Goal: Navigation & Orientation: Understand site structure

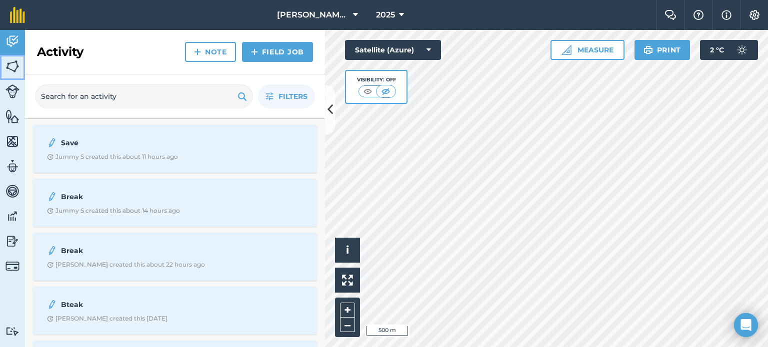
click at [12, 66] on img at bounding box center [12, 66] width 14 height 15
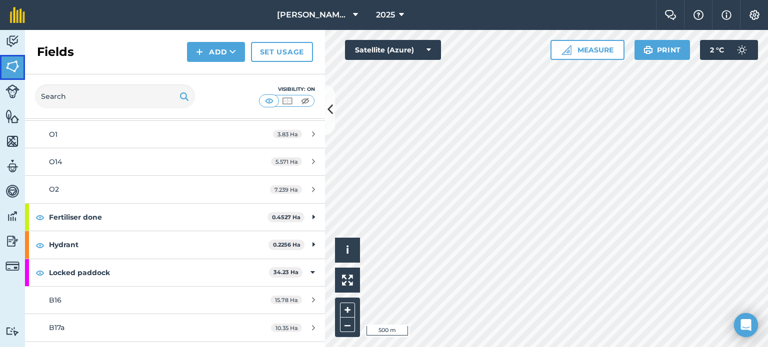
scroll to position [1100, 0]
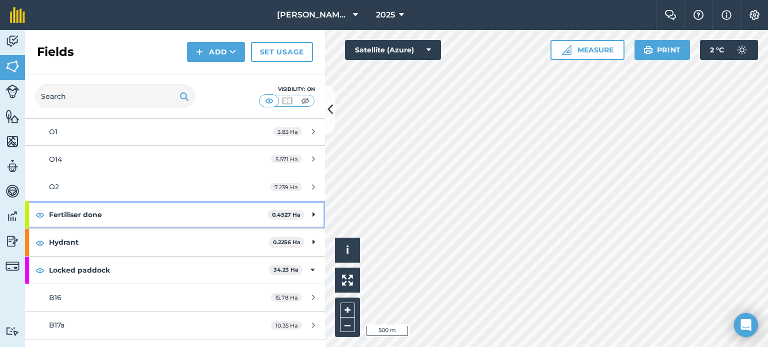
click at [312, 209] on icon at bounding box center [313, 214] width 2 height 11
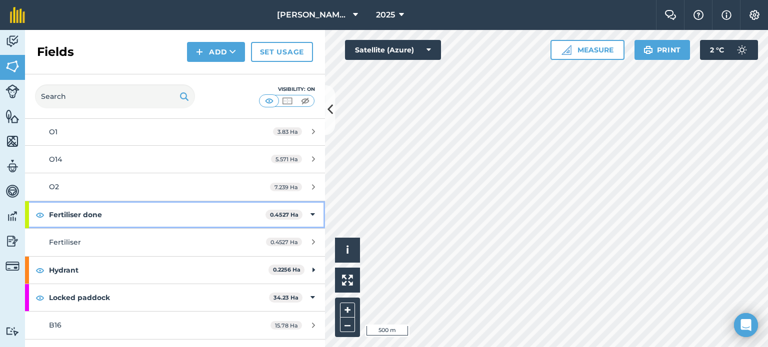
click at [310, 209] on icon at bounding box center [312, 214] width 4 height 11
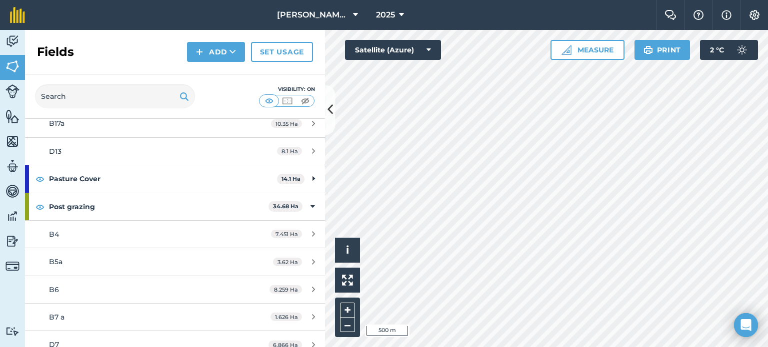
scroll to position [1300, 0]
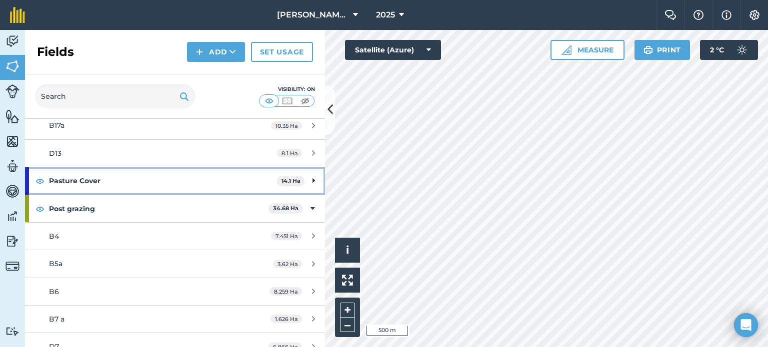
click at [214, 176] on strong "Pasture Cover" at bounding box center [163, 180] width 228 height 27
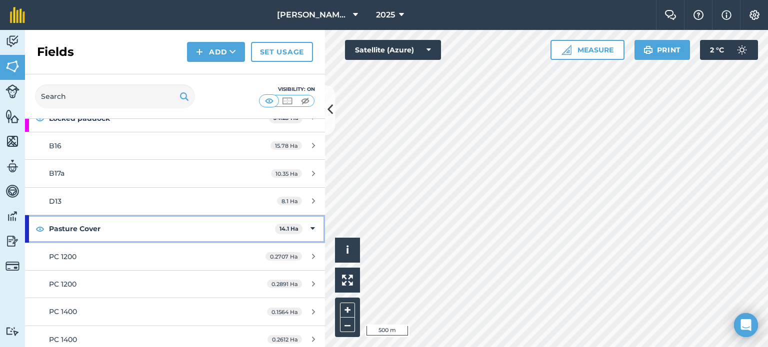
scroll to position [1250, 0]
click at [198, 223] on strong "Pasture Cover" at bounding box center [162, 230] width 226 height 27
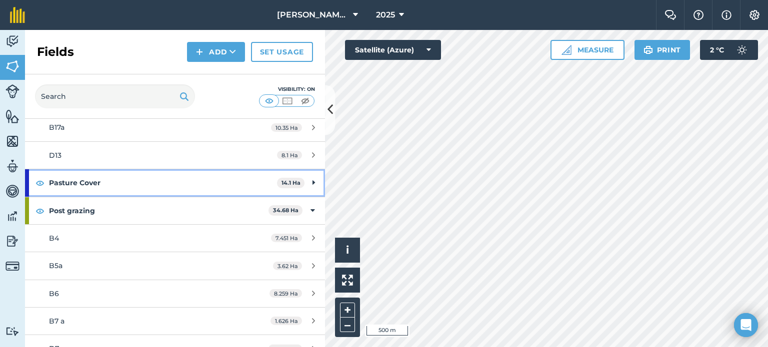
scroll to position [1300, 0]
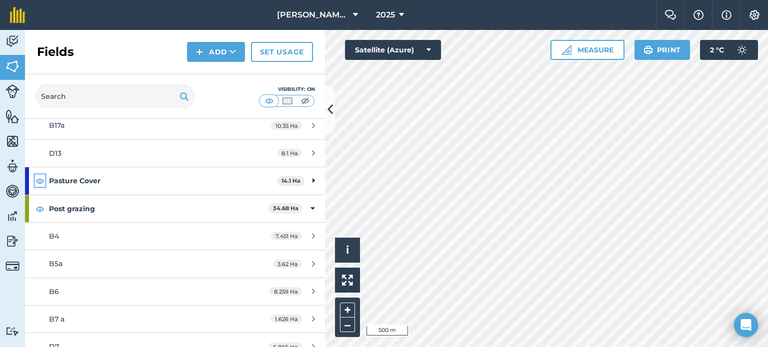
click at [41, 175] on img at bounding box center [39, 181] width 9 height 12
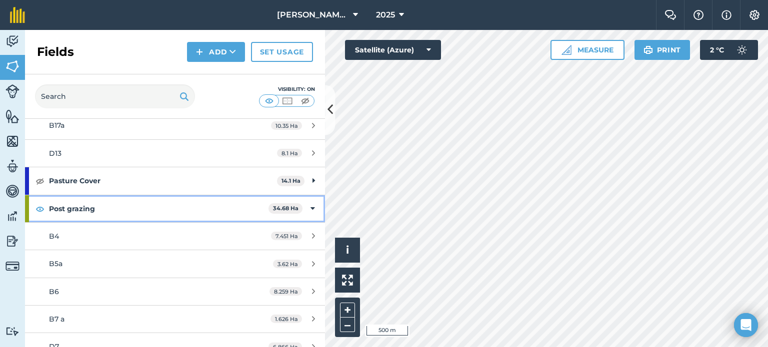
click at [202, 198] on strong "Post grazing" at bounding box center [158, 208] width 219 height 27
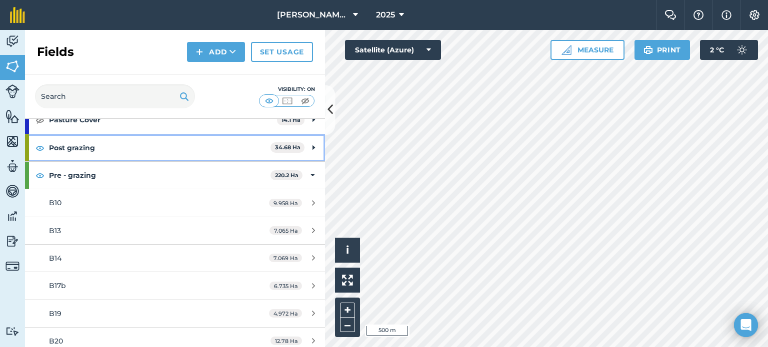
scroll to position [1350, 0]
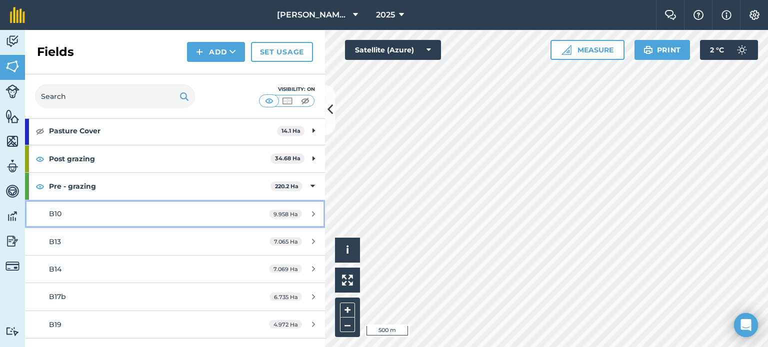
click at [203, 208] on div "B10" at bounding box center [143, 213] width 188 height 11
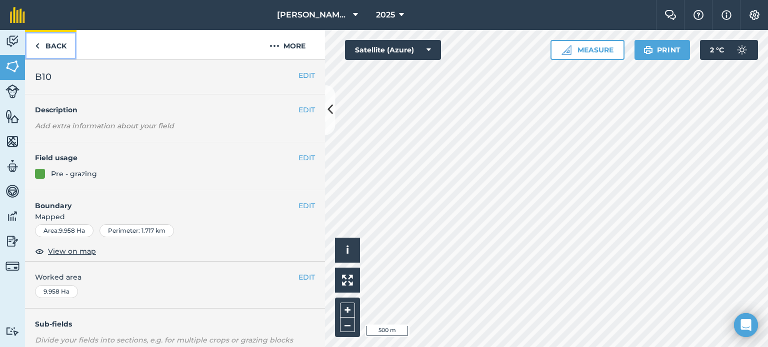
click at [36, 42] on img at bounding box center [37, 46] width 4 height 12
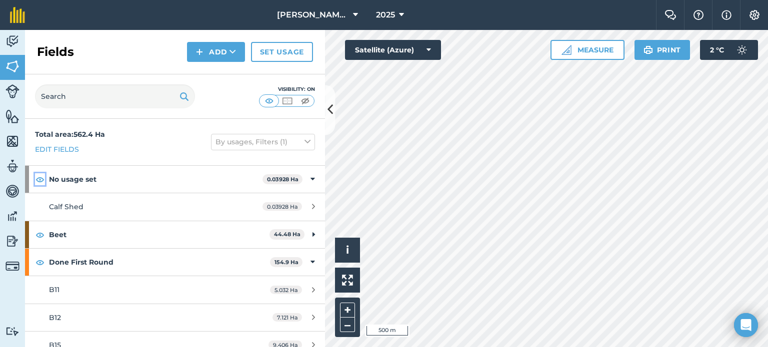
click at [39, 180] on img at bounding box center [39, 179] width 9 height 12
click at [40, 234] on img at bounding box center [39, 235] width 9 height 12
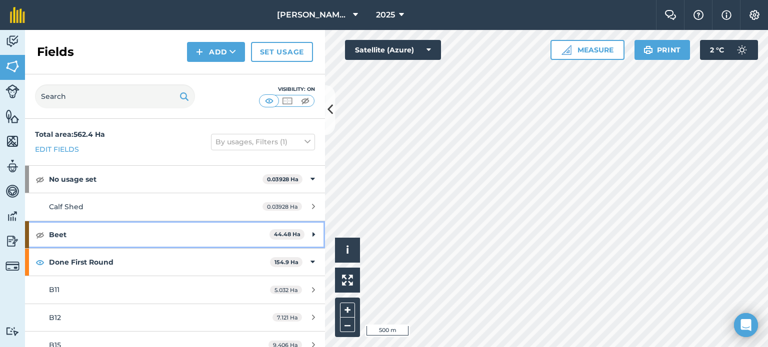
click at [312, 236] on icon at bounding box center [313, 234] width 2 height 11
click at [310, 233] on icon at bounding box center [312, 234] width 4 height 11
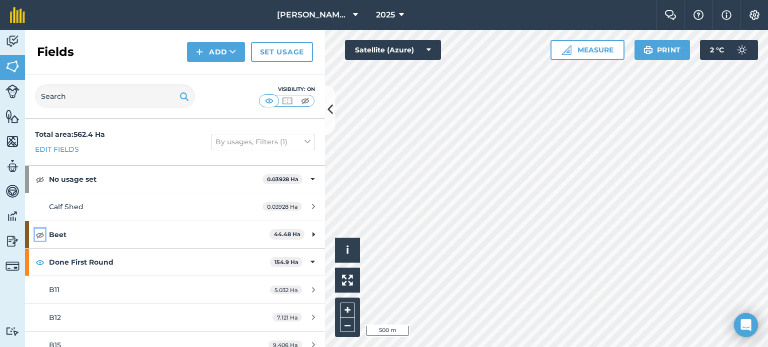
click at [38, 235] on img at bounding box center [39, 235] width 9 height 12
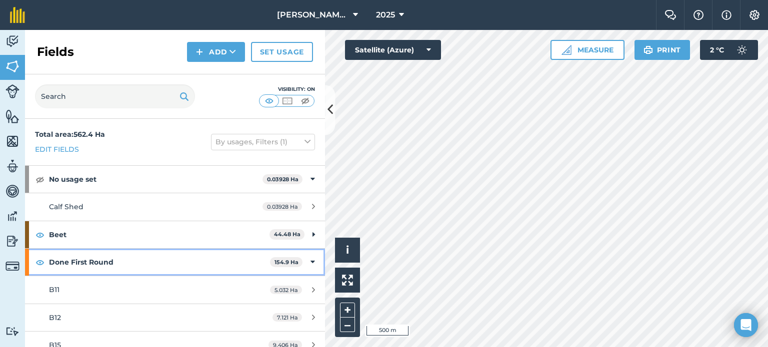
click at [310, 261] on icon at bounding box center [312, 262] width 4 height 11
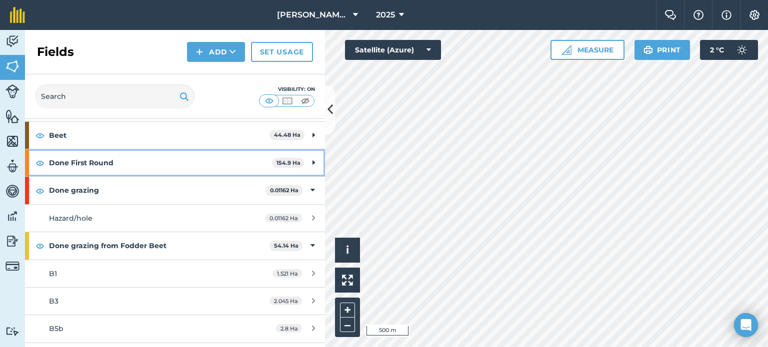
scroll to position [100, 0]
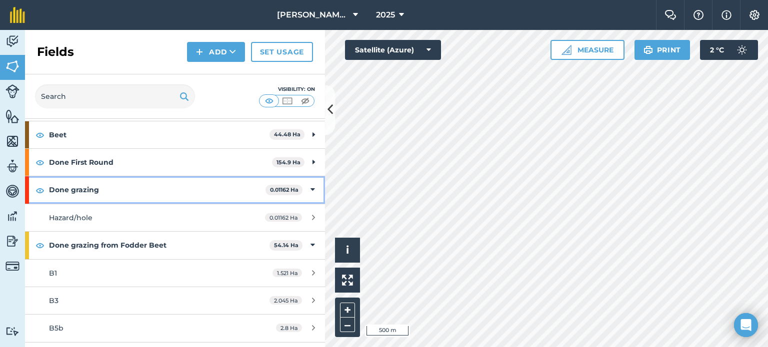
click at [302, 189] on div "Done grazing 0.01162 Ha" at bounding box center [175, 189] width 300 height 27
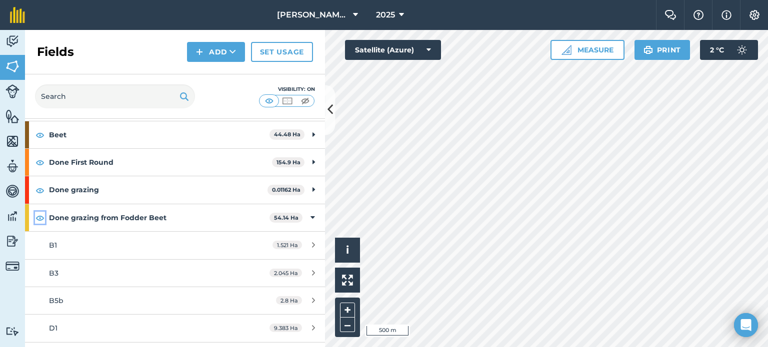
click at [37, 215] on img at bounding box center [39, 218] width 9 height 12
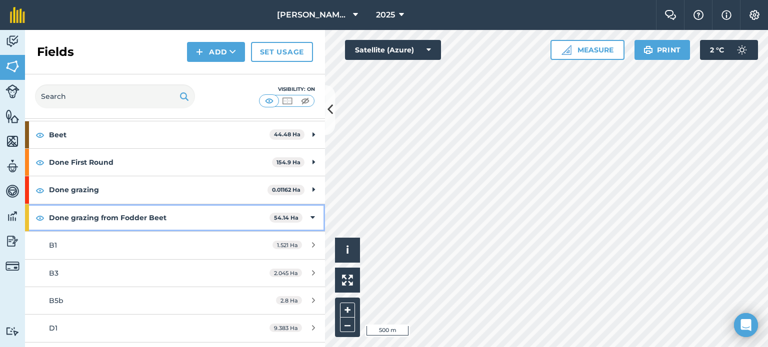
click at [310, 215] on icon at bounding box center [312, 217] width 4 height 11
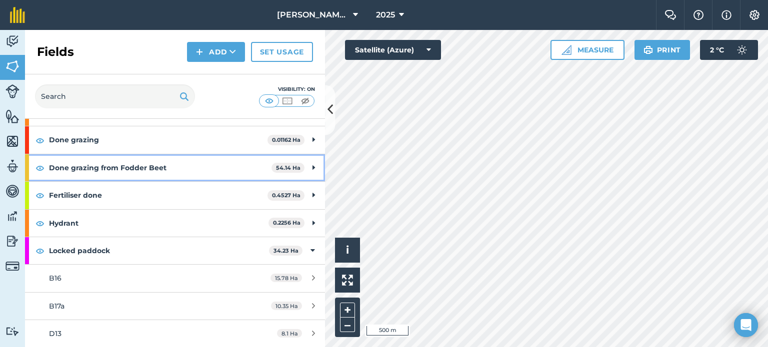
scroll to position [200, 0]
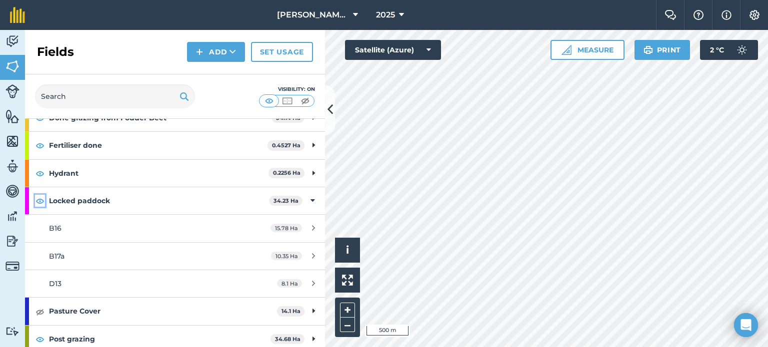
click at [41, 200] on img at bounding box center [39, 201] width 9 height 12
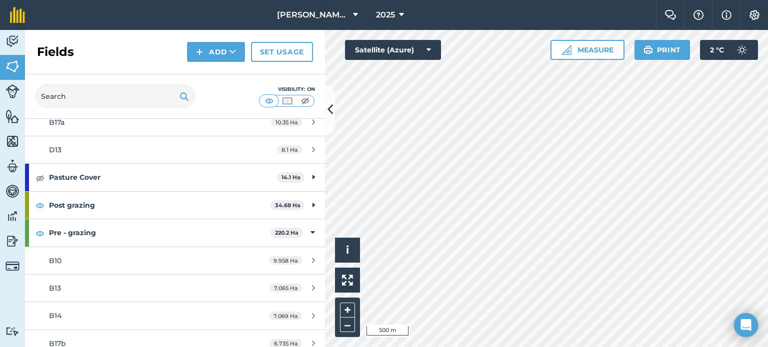
scroll to position [350, 0]
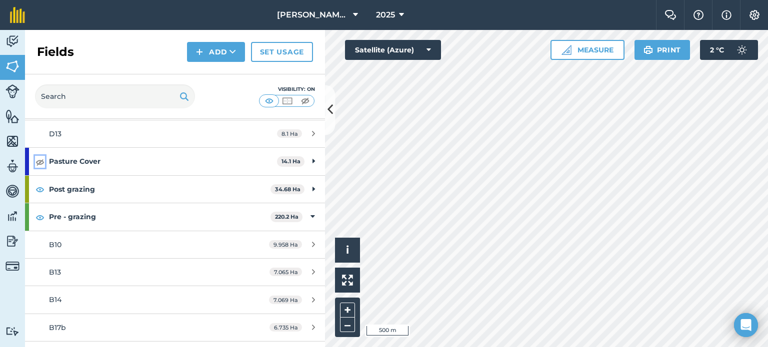
click at [36, 159] on img at bounding box center [39, 162] width 9 height 12
click at [41, 188] on img at bounding box center [39, 189] width 9 height 12
click at [38, 218] on img at bounding box center [39, 217] width 9 height 12
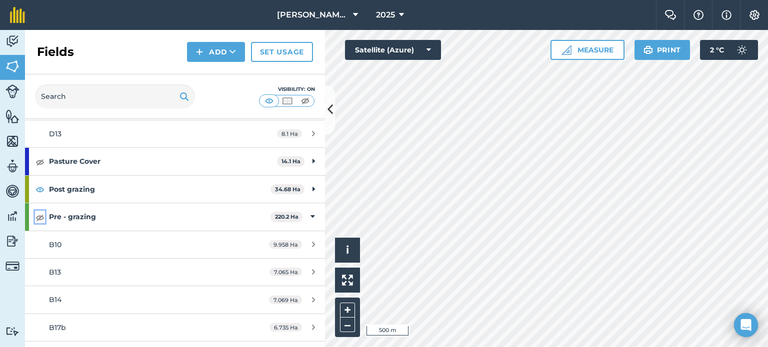
click at [38, 213] on img at bounding box center [39, 217] width 9 height 12
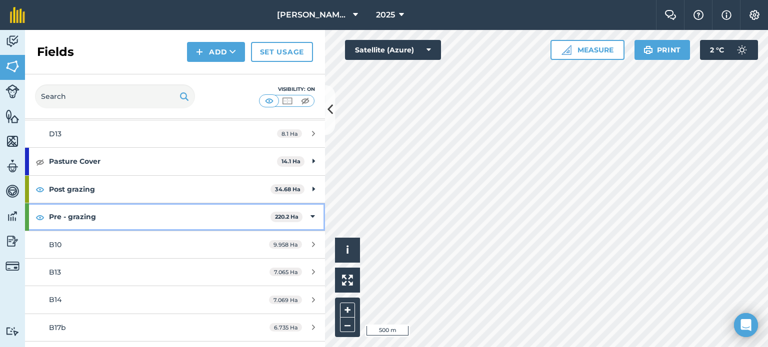
click at [302, 214] on div "Pre - grazing 220.2 Ha" at bounding box center [175, 216] width 300 height 27
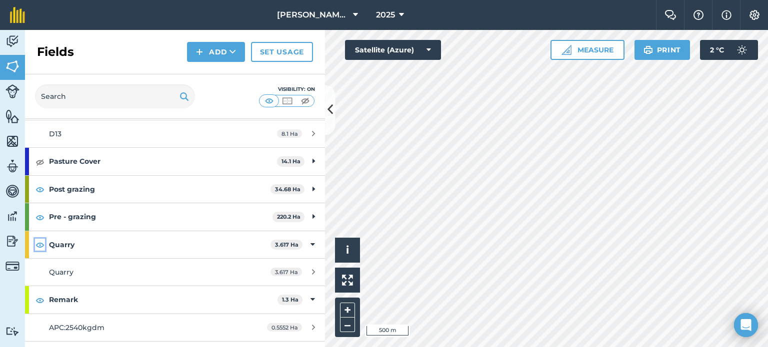
click at [40, 240] on img at bounding box center [39, 245] width 9 height 12
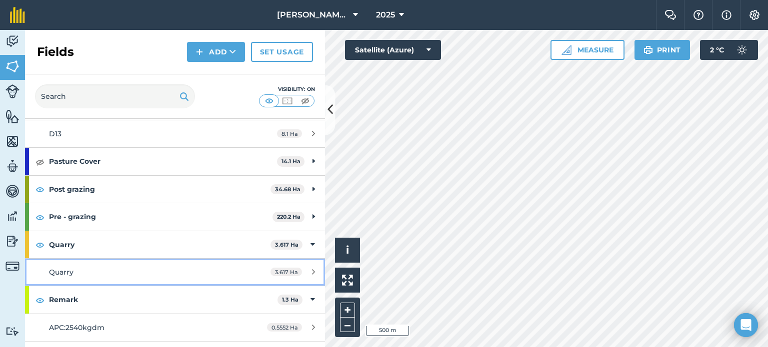
click at [301, 271] on div "3.617 Ha" at bounding box center [292, 272] width 64 height 8
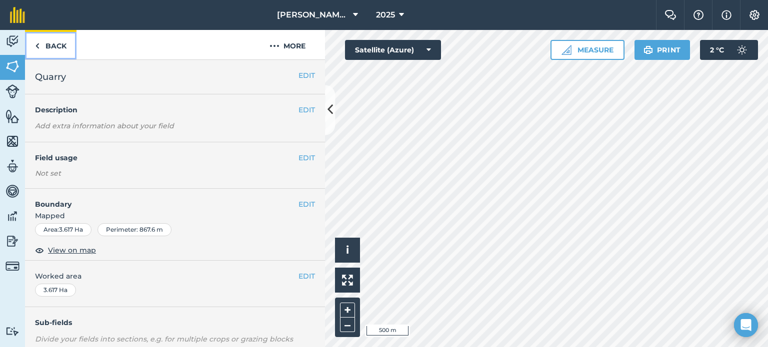
click at [37, 44] on img at bounding box center [37, 46] width 4 height 12
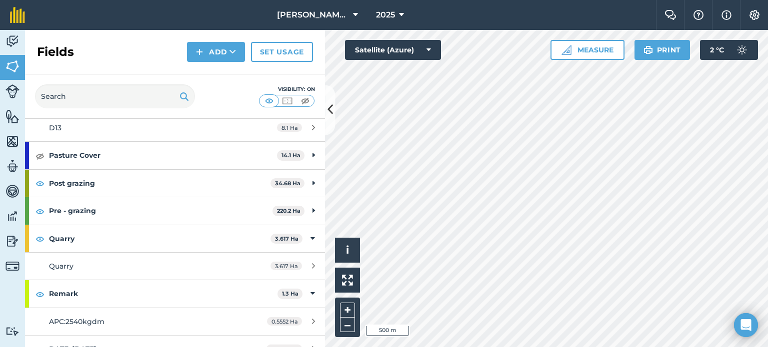
scroll to position [397, 0]
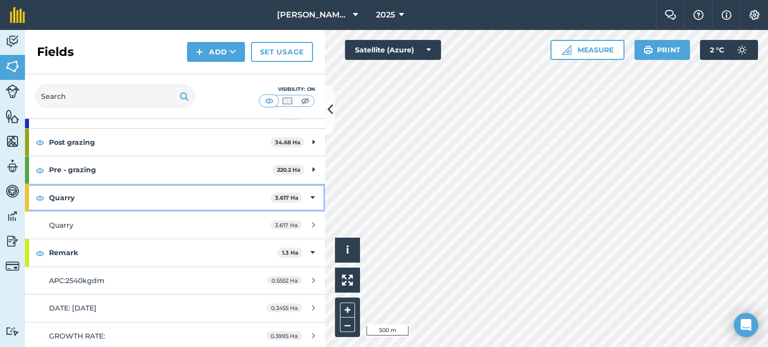
click at [310, 193] on icon at bounding box center [312, 197] width 4 height 11
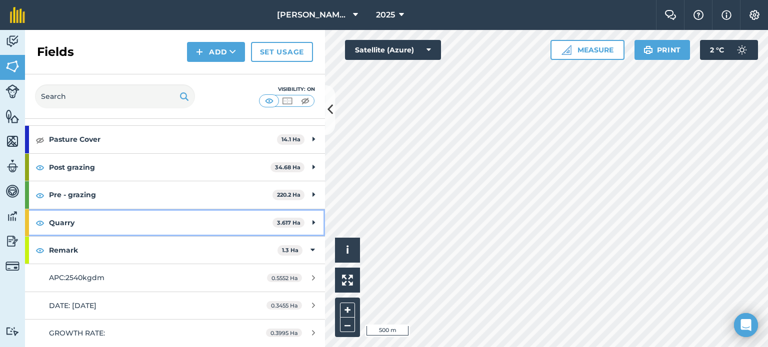
scroll to position [369, 0]
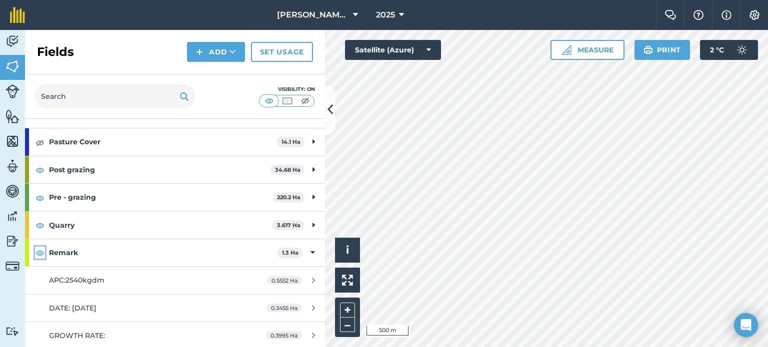
click at [40, 249] on img at bounding box center [39, 253] width 9 height 12
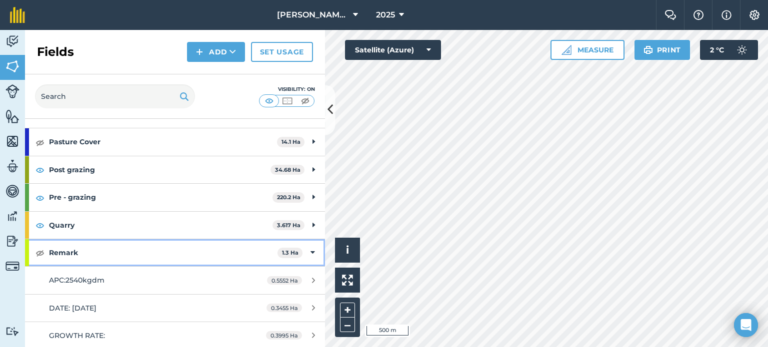
click at [310, 250] on icon at bounding box center [312, 252] width 4 height 11
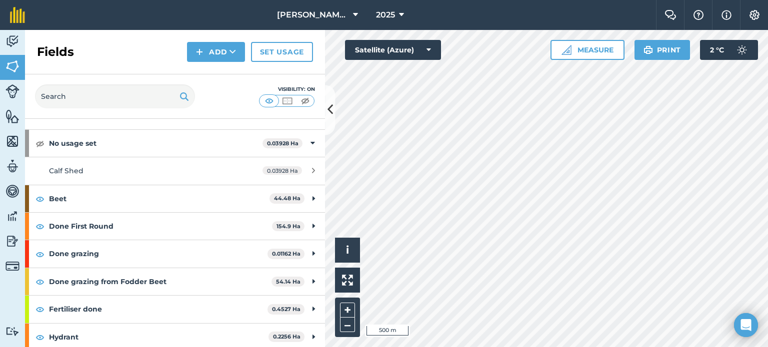
scroll to position [0, 0]
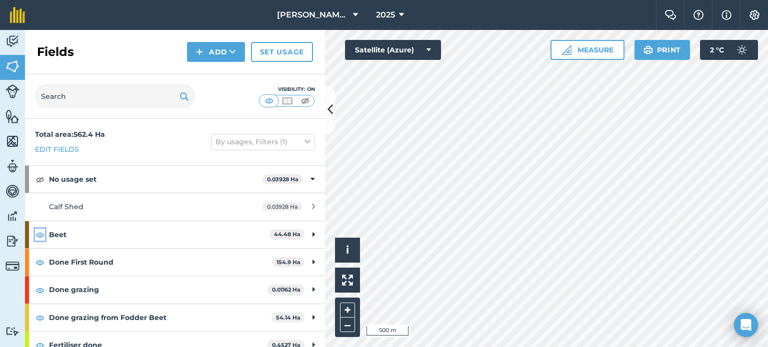
click at [40, 235] on img at bounding box center [39, 235] width 9 height 12
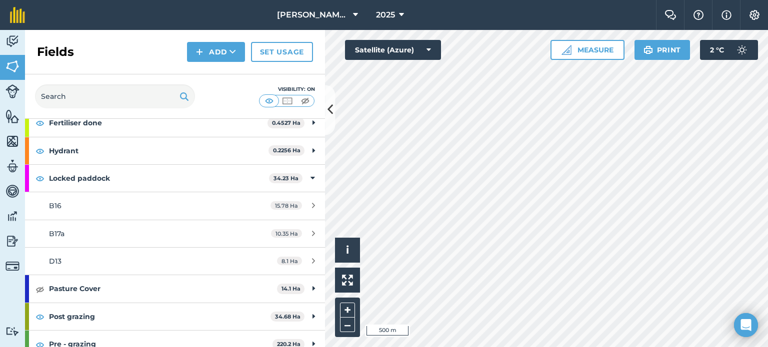
scroll to position [250, 0]
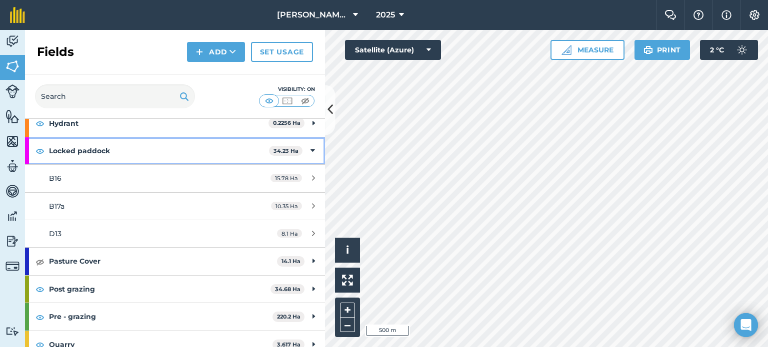
click at [310, 148] on icon at bounding box center [312, 150] width 4 height 11
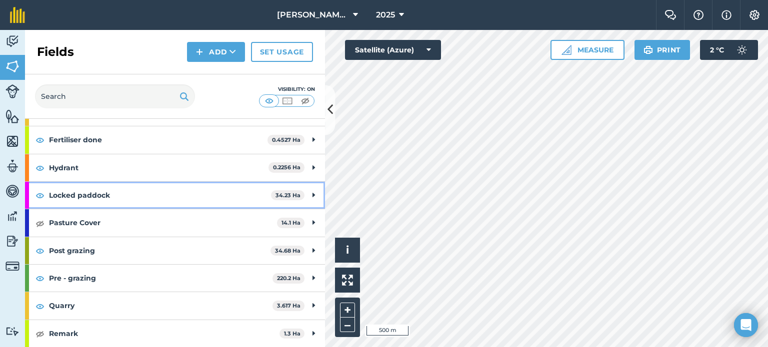
scroll to position [204, 0]
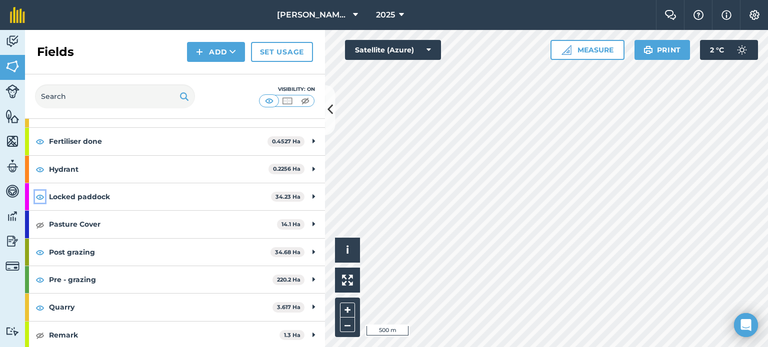
click at [38, 195] on img at bounding box center [39, 197] width 9 height 12
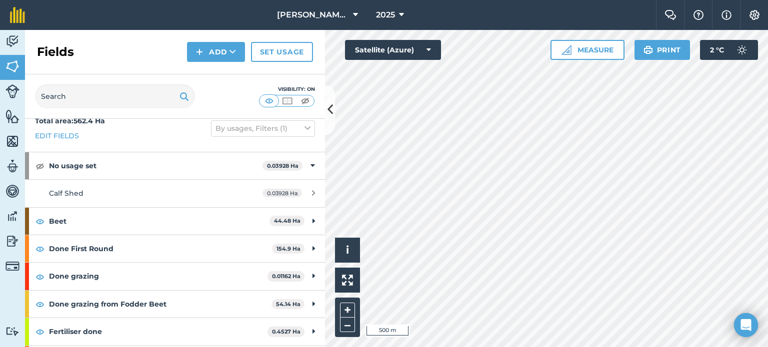
scroll to position [0, 0]
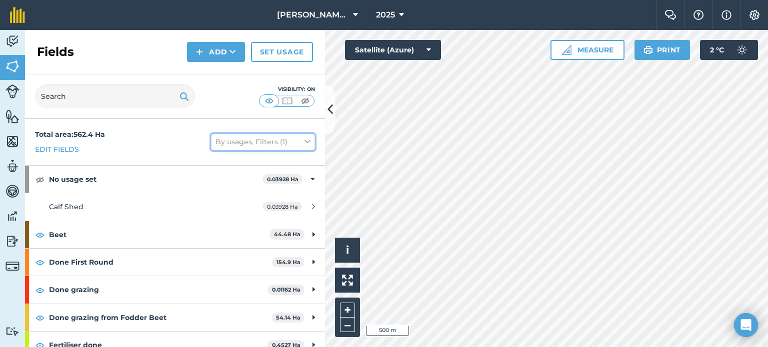
click at [240, 138] on button "By usages, Filters (1)" at bounding box center [263, 142] width 104 height 16
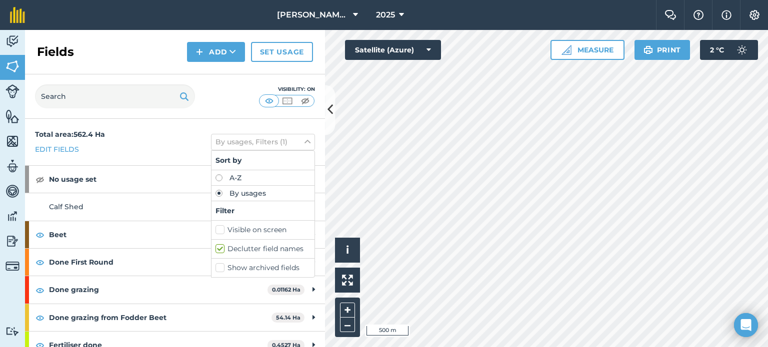
click at [215, 227] on label "Visible on screen" at bounding box center [262, 230] width 95 height 10
click at [215, 227] on input "Visible on screen" at bounding box center [218, 228] width 6 height 6
checkbox input "true"
click at [178, 123] on div "Total area : 562.4 Ha Edit fields By usages, Filters (2) Sort by A-Z By usages …" at bounding box center [175, 142] width 300 height 46
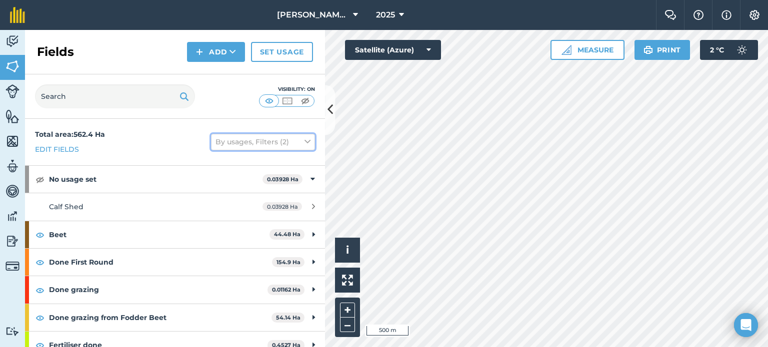
click at [273, 144] on button "By usages, Filters (2)" at bounding box center [263, 142] width 104 height 16
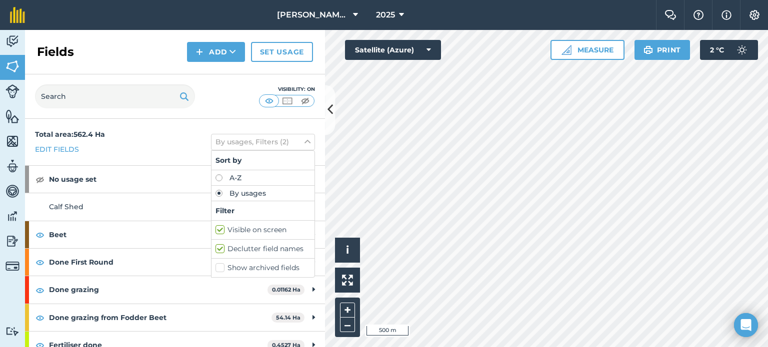
click at [215, 229] on label "Visible on screen" at bounding box center [262, 230] width 95 height 10
click at [215, 229] on input "Visible on screen" at bounding box center [218, 228] width 6 height 6
checkbox input "false"
click at [215, 248] on label "Declutter field names" at bounding box center [262, 249] width 95 height 10
click at [215, 248] on input "Declutter field names" at bounding box center [218, 247] width 6 height 6
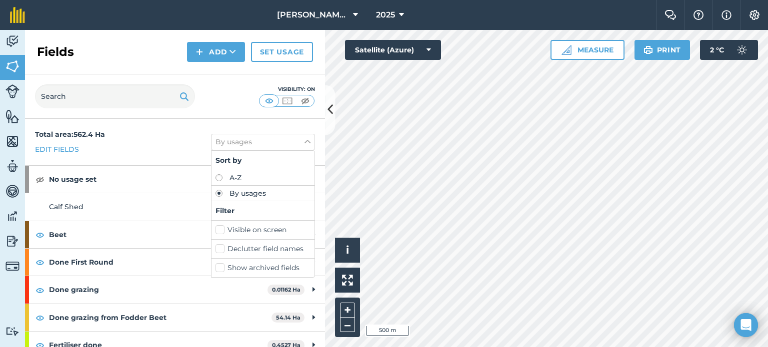
click at [215, 248] on label "Declutter field names" at bounding box center [262, 249] width 95 height 10
click at [215, 248] on input "Declutter field names" at bounding box center [218, 247] width 6 height 6
click at [215, 248] on label "Declutter field names" at bounding box center [262, 249] width 95 height 10
click at [215, 248] on input "Declutter field names" at bounding box center [218, 247] width 6 height 6
click at [215, 248] on label "Declutter field names" at bounding box center [262, 249] width 95 height 10
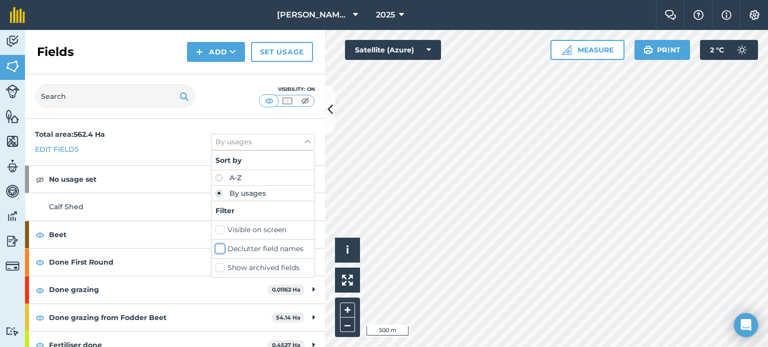
click at [215, 248] on input "Declutter field names" at bounding box center [218, 247] width 6 height 6
click at [215, 248] on label "Declutter field names" at bounding box center [262, 249] width 95 height 10
click at [215, 248] on input "Declutter field names" at bounding box center [218, 247] width 6 height 6
click at [215, 248] on label "Declutter field names" at bounding box center [262, 249] width 95 height 10
click at [215, 248] on input "Declutter field names" at bounding box center [218, 247] width 6 height 6
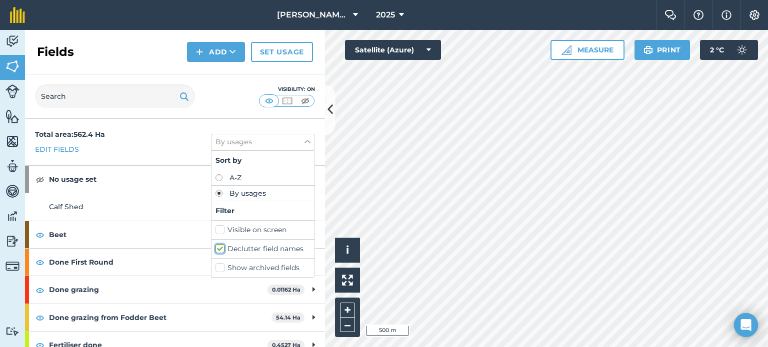
checkbox input "true"
click at [215, 230] on label "Visible on screen" at bounding box center [262, 230] width 95 height 10
click at [215, 230] on input "Visible on screen" at bounding box center [218, 228] width 6 height 6
click at [215, 230] on label "Visible on screen" at bounding box center [262, 230] width 95 height 10
click at [215, 230] on input "Visible on screen" at bounding box center [218, 228] width 6 height 6
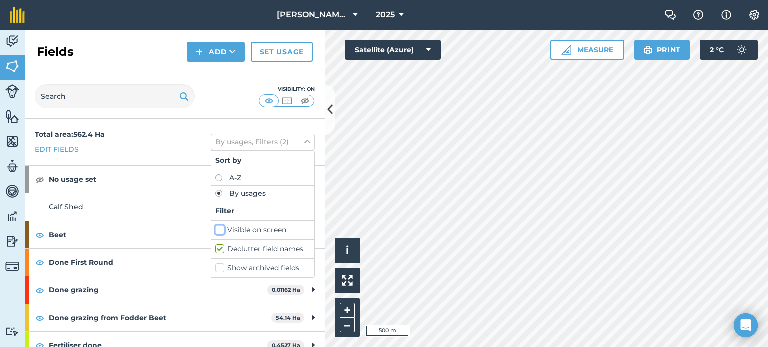
checkbox input "false"
click at [225, 99] on div "Visibility: On" at bounding box center [175, 96] width 300 height 44
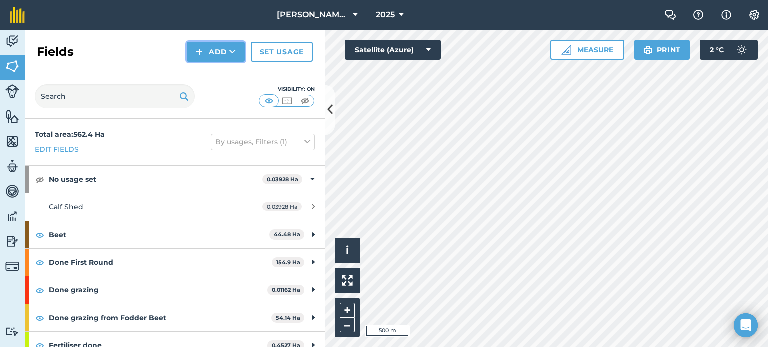
click at [233, 54] on icon at bounding box center [232, 52] width 6 height 10
click at [156, 59] on div "Fields Add Draw Import Set usage" at bounding box center [175, 52] width 300 height 44
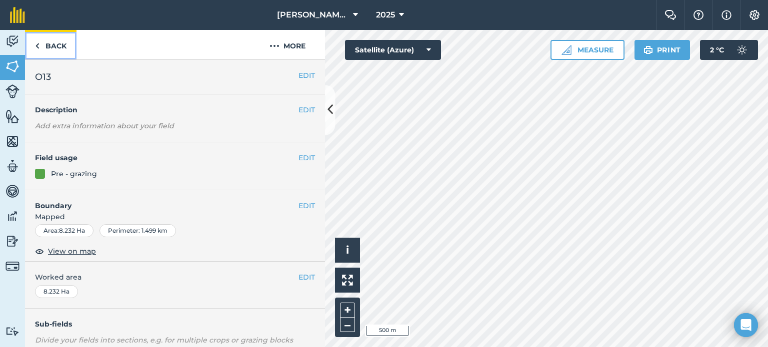
click at [39, 47] on link "Back" at bounding box center [50, 44] width 51 height 29
click at [35, 43] on img at bounding box center [37, 46] width 4 height 12
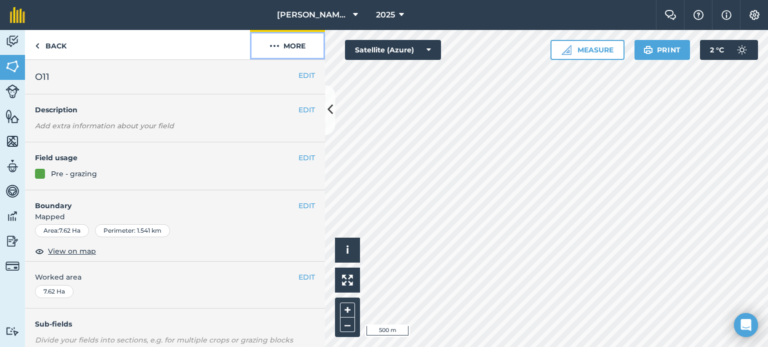
click at [273, 48] on img at bounding box center [274, 46] width 10 height 12
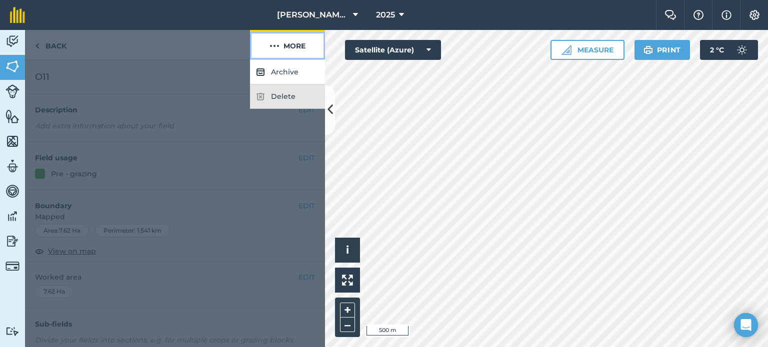
click at [275, 47] on img at bounding box center [274, 46] width 10 height 12
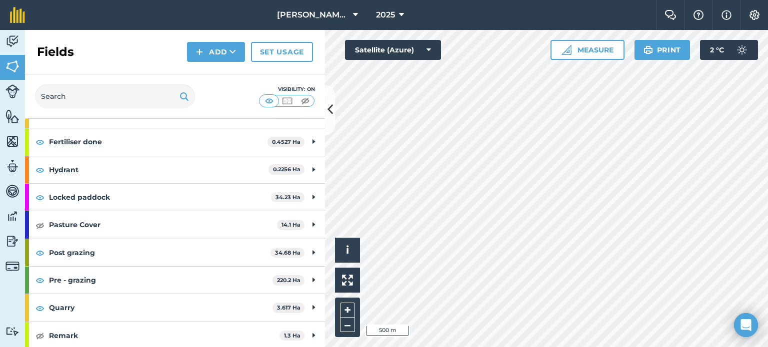
scroll to position [204, 0]
click at [14, 138] on img at bounding box center [12, 141] width 14 height 15
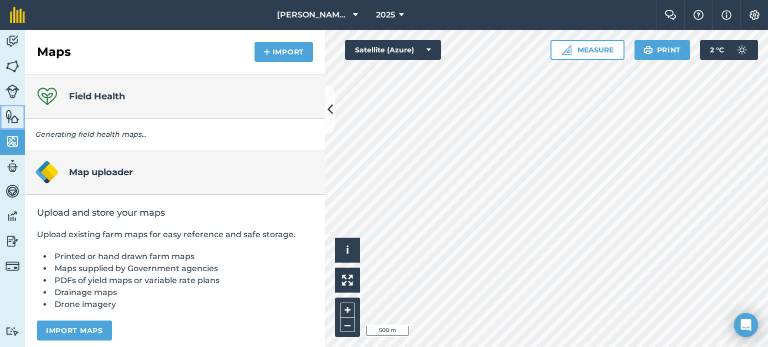
click at [12, 109] on img at bounding box center [12, 116] width 14 height 15
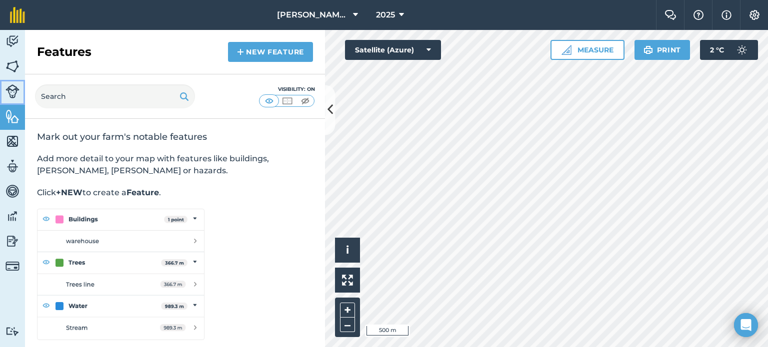
click at [14, 91] on img at bounding box center [12, 91] width 14 height 14
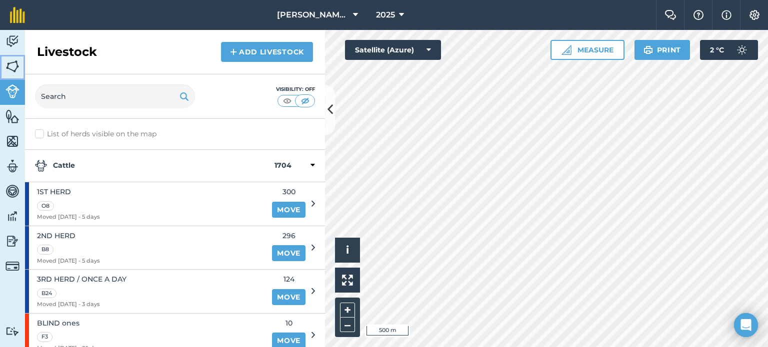
click at [12, 67] on img at bounding box center [12, 66] width 14 height 15
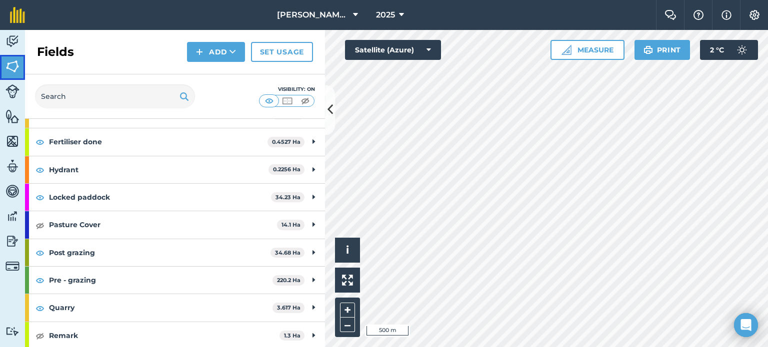
scroll to position [204, 0]
click at [37, 306] on img at bounding box center [39, 308] width 9 height 12
click at [39, 274] on img at bounding box center [39, 280] width 9 height 12
click at [38, 280] on img at bounding box center [39, 280] width 9 height 12
click at [39, 277] on img at bounding box center [39, 280] width 9 height 12
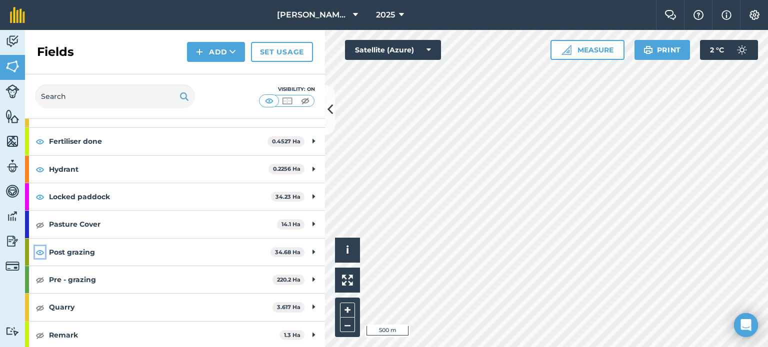
click at [39, 250] on img at bounding box center [39, 252] width 9 height 12
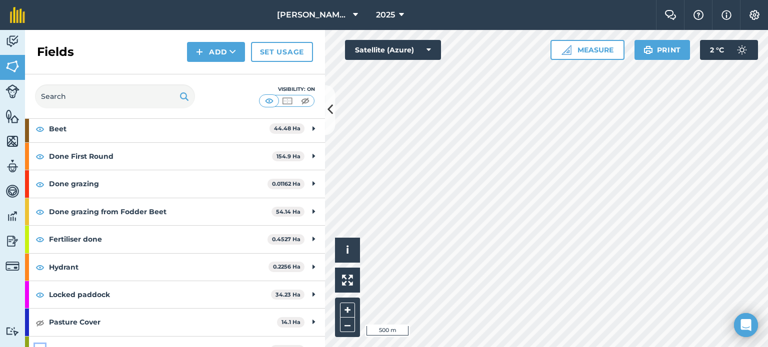
scroll to position [104, 0]
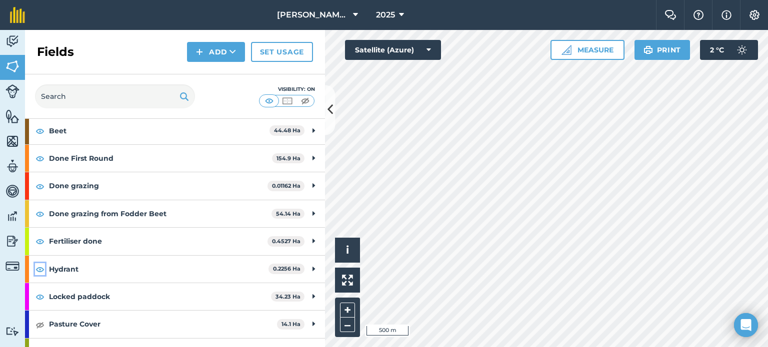
click at [39, 267] on img at bounding box center [39, 269] width 9 height 12
click at [40, 297] on img at bounding box center [39, 297] width 9 height 12
click at [37, 240] on img at bounding box center [39, 241] width 9 height 12
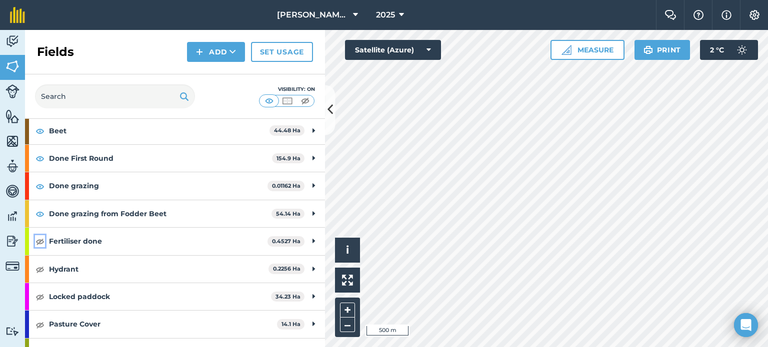
click at [37, 240] on img at bounding box center [39, 241] width 9 height 12
click at [38, 185] on img at bounding box center [39, 186] width 9 height 12
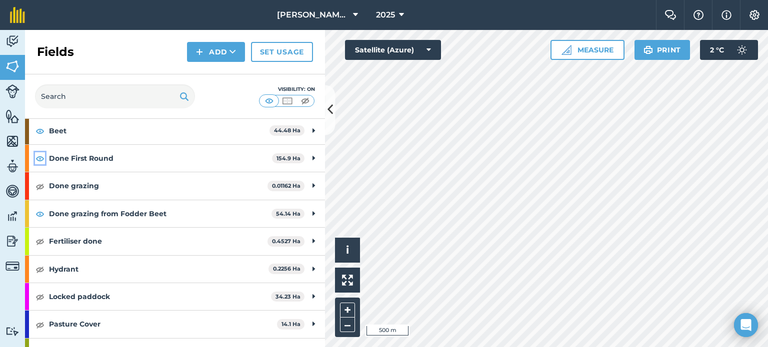
click at [42, 156] on img at bounding box center [39, 158] width 9 height 12
click at [39, 210] on img at bounding box center [39, 214] width 9 height 12
click at [40, 129] on img at bounding box center [39, 131] width 9 height 12
click at [40, 130] on img at bounding box center [39, 131] width 9 height 12
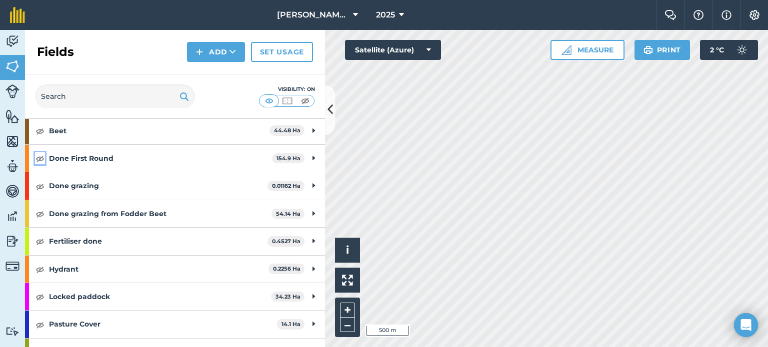
click at [38, 157] on img at bounding box center [39, 158] width 9 height 12
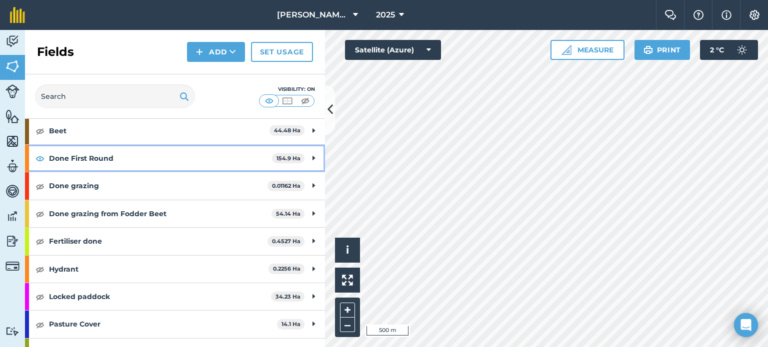
click at [312, 157] on icon at bounding box center [313, 158] width 2 height 11
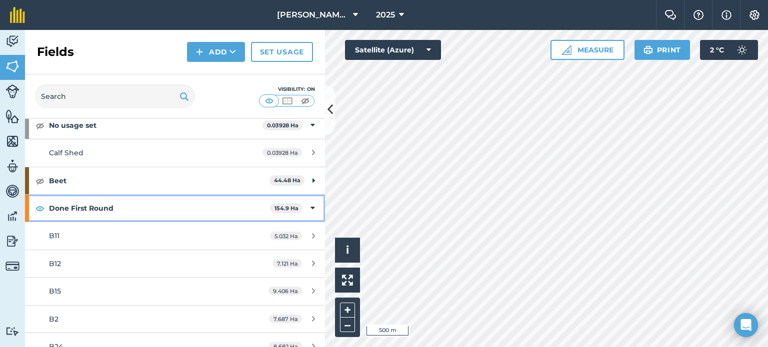
scroll to position [54, 0]
click at [310, 205] on icon at bounding box center [312, 208] width 4 height 11
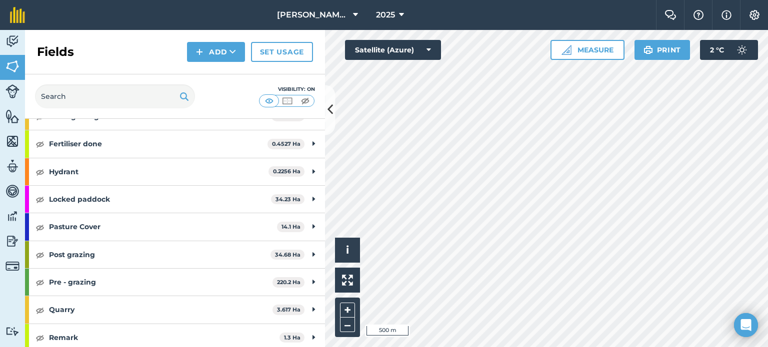
scroll to position [204, 0]
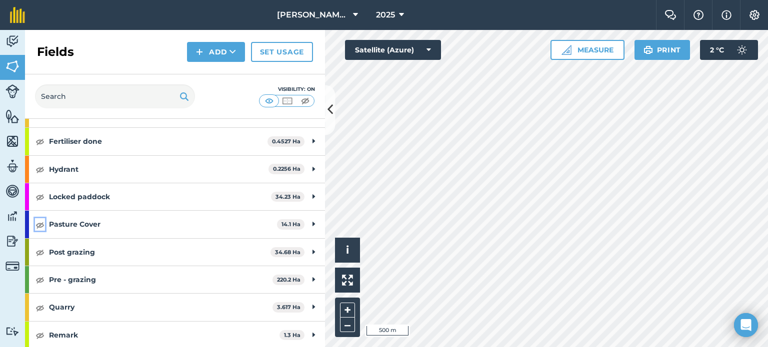
click at [41, 223] on img at bounding box center [39, 225] width 9 height 12
click at [40, 253] on img at bounding box center [39, 252] width 9 height 12
click at [40, 281] on img at bounding box center [39, 280] width 9 height 12
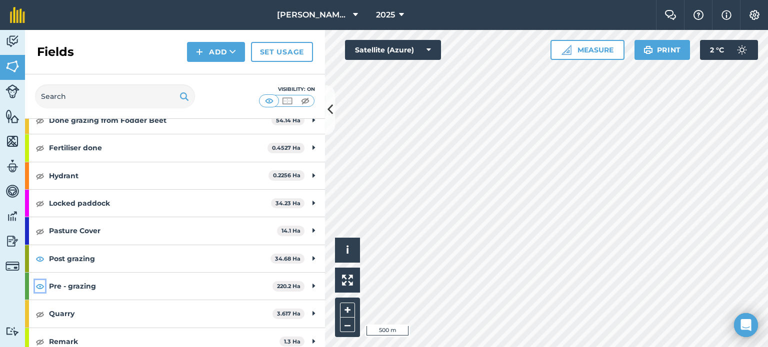
scroll to position [200, 0]
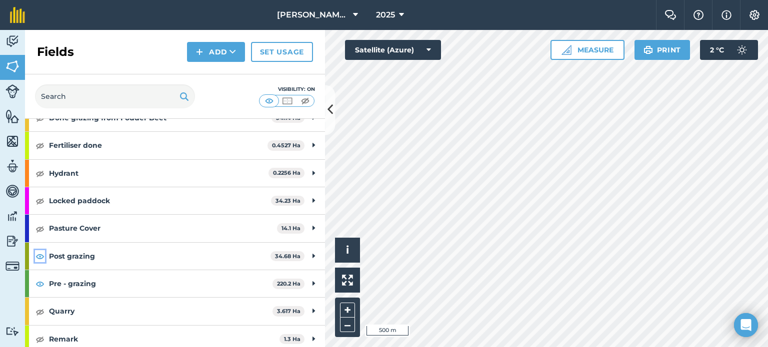
click at [39, 251] on img at bounding box center [39, 256] width 9 height 12
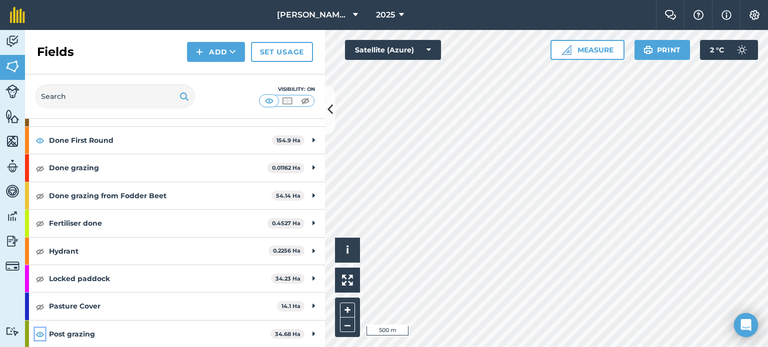
scroll to position [100, 0]
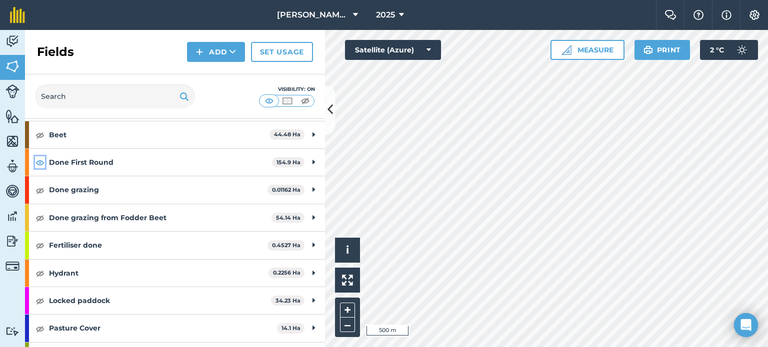
click at [42, 162] on img at bounding box center [39, 162] width 9 height 12
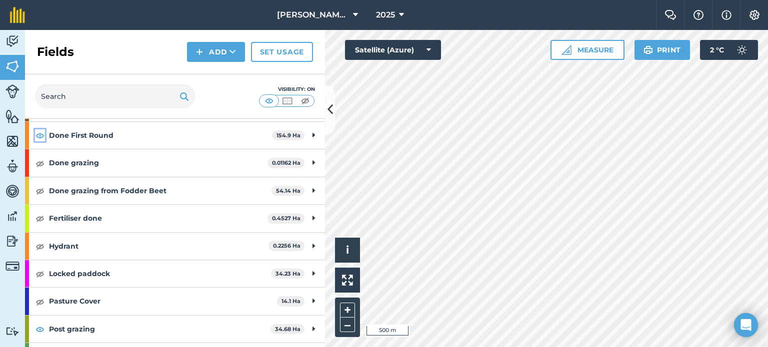
scroll to position [104, 0]
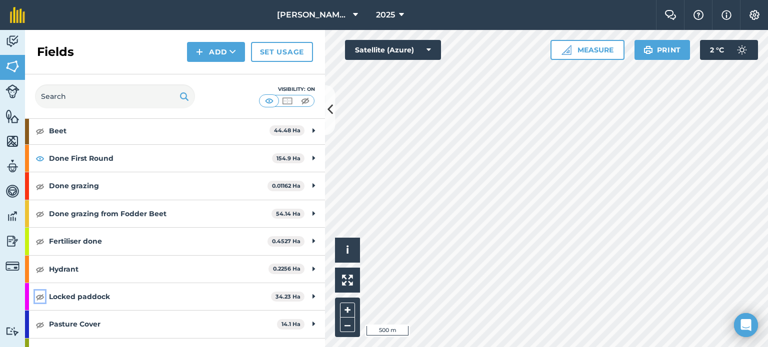
click at [41, 297] on img at bounding box center [39, 297] width 9 height 12
click at [10, 89] on img at bounding box center [12, 91] width 14 height 14
